Goal: Task Accomplishment & Management: Use online tool/utility

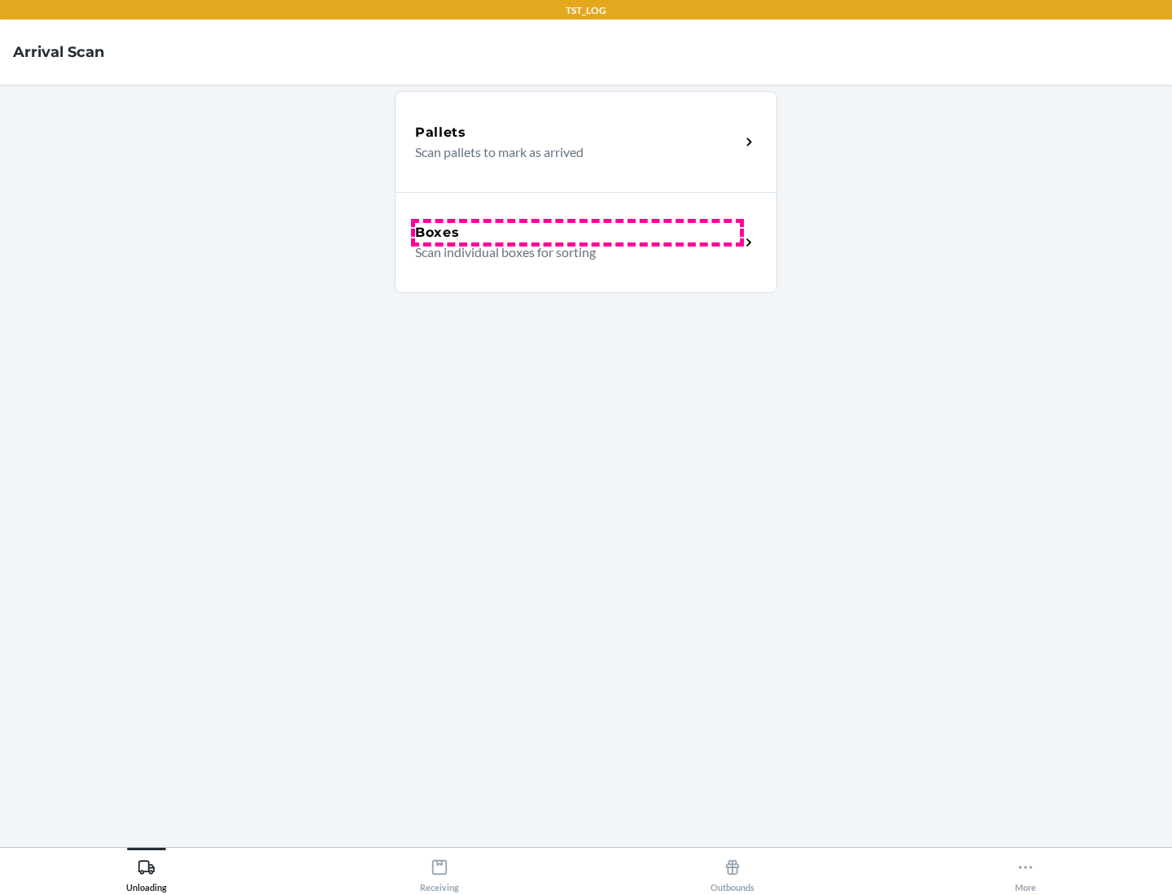
click at [577, 233] on div "Boxes" at bounding box center [577, 233] width 325 height 20
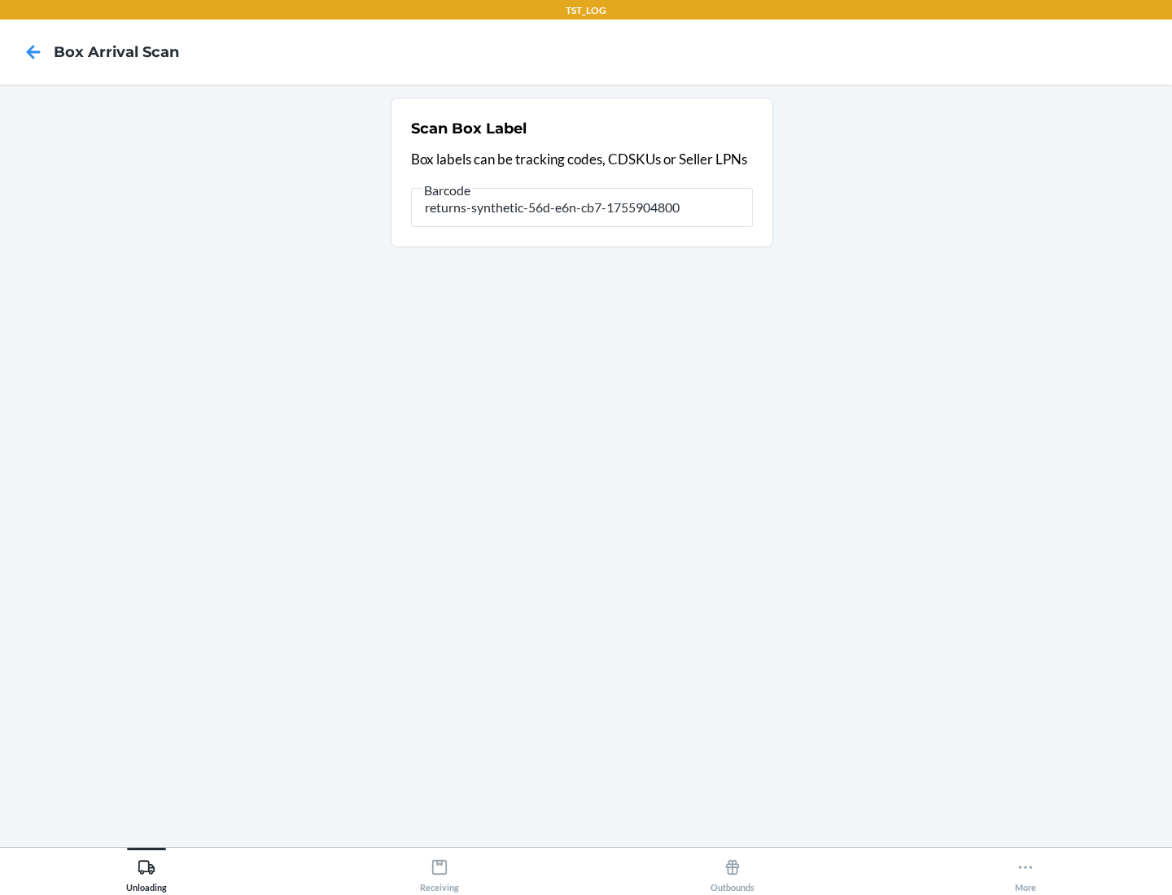
type input "returns-synthetic-56d-e6n-cb7-1755904800"
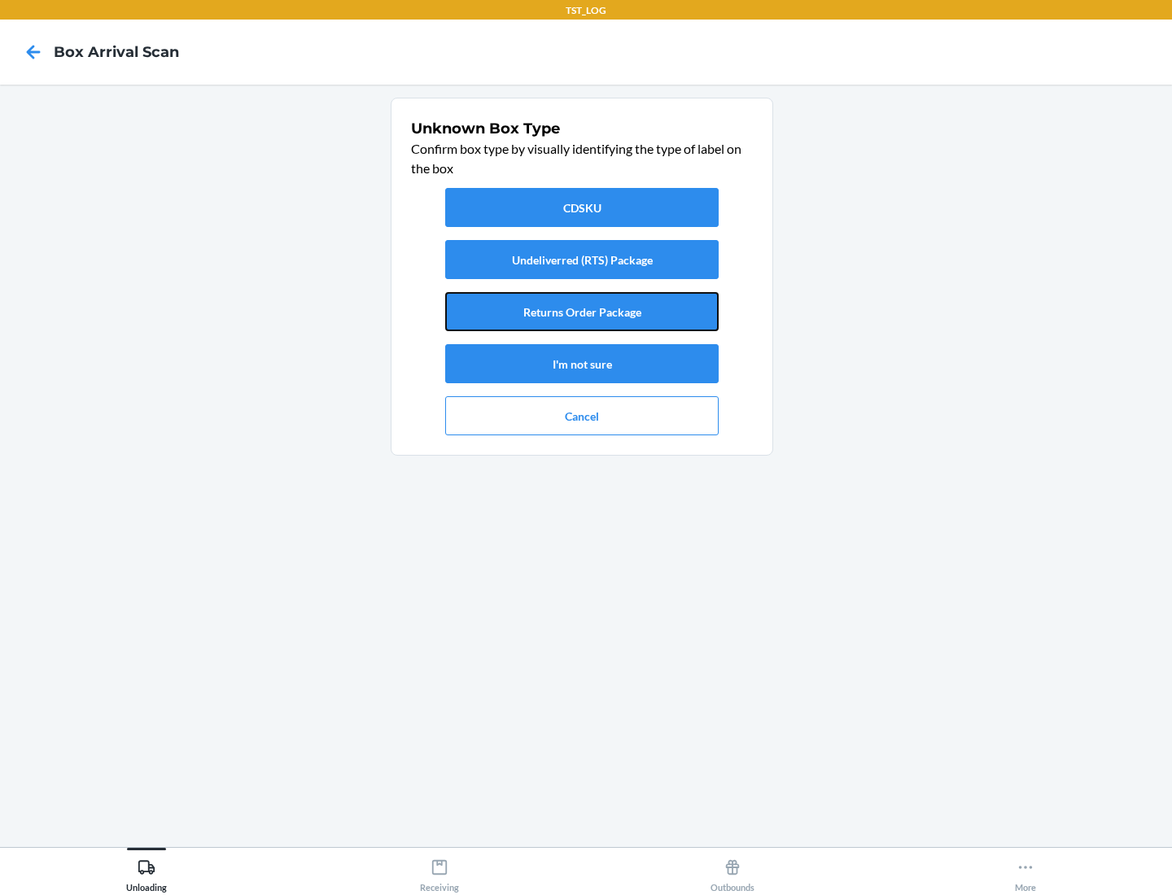
click at [582, 312] on button "Returns Order Package" at bounding box center [581, 311] width 273 height 39
